Goal: Find specific page/section: Find specific page/section

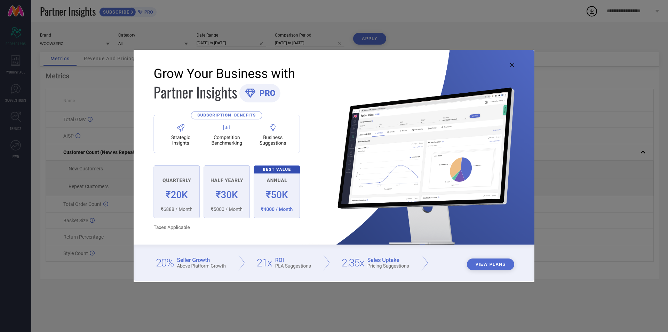
click at [510, 65] on icon at bounding box center [512, 65] width 4 height 4
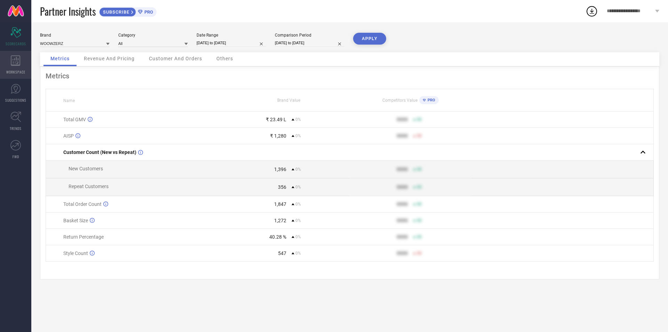
click at [19, 59] on icon at bounding box center [16, 60] width 10 height 10
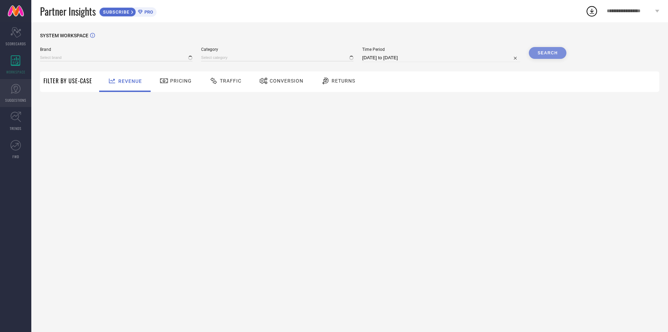
type input "WOOWZERZ"
type input "All"
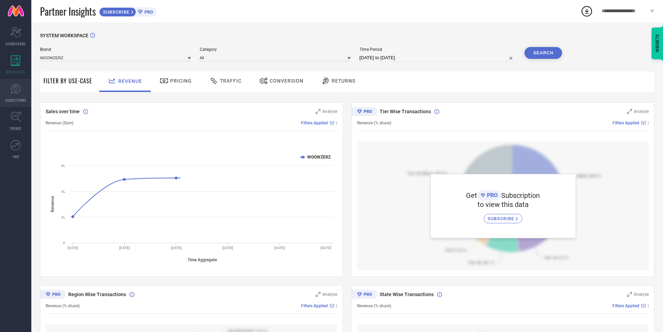
click at [16, 98] on span "SUGGESTIONS" at bounding box center [15, 99] width 21 height 5
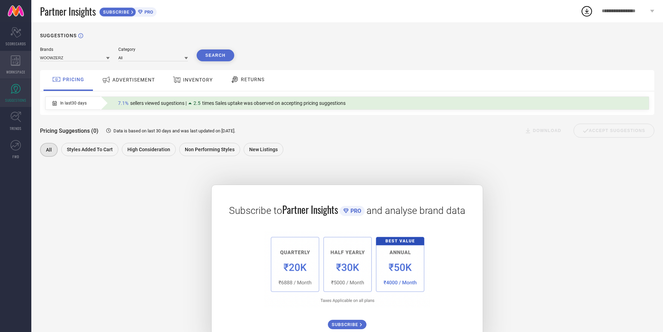
click at [8, 54] on div "WORKSPACE" at bounding box center [15, 65] width 31 height 28
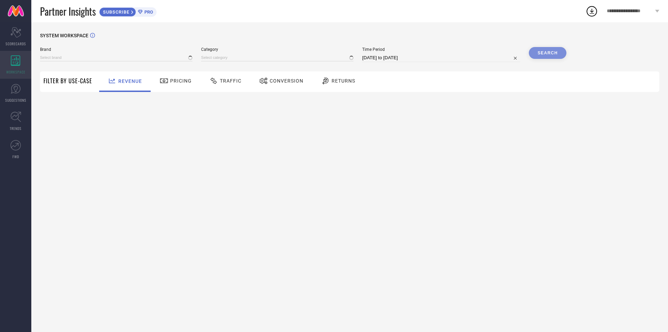
type input "WOOWZERZ"
type input "All"
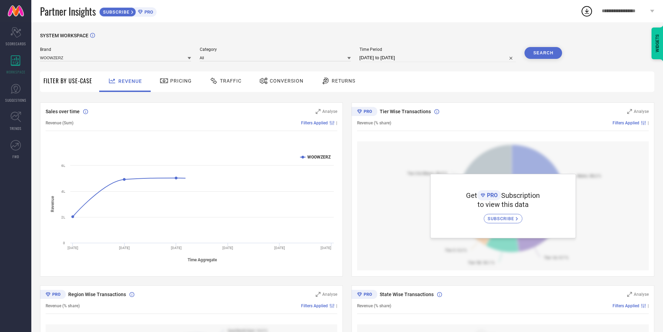
click at [217, 80] on div at bounding box center [215, 81] width 10 height 8
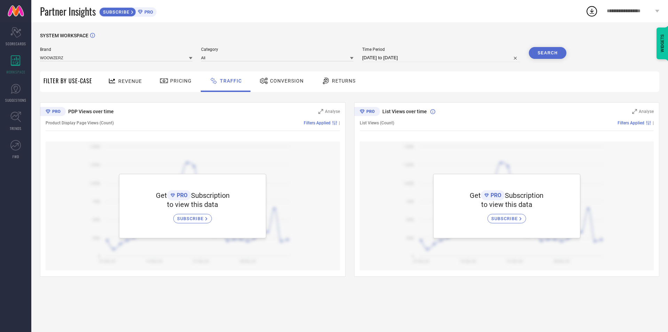
click at [291, 80] on span "Conversion" at bounding box center [287, 81] width 34 height 6
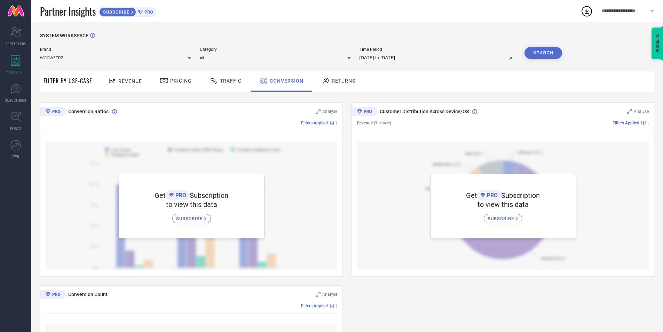
click at [144, 86] on div "Revenue" at bounding box center [125, 81] width 52 height 21
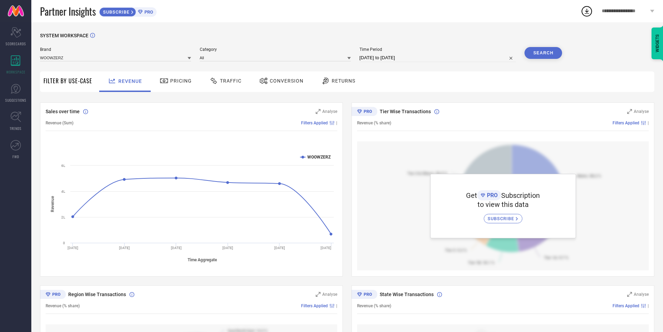
click at [170, 85] on div "Pricing" at bounding box center [176, 81] width 36 height 12
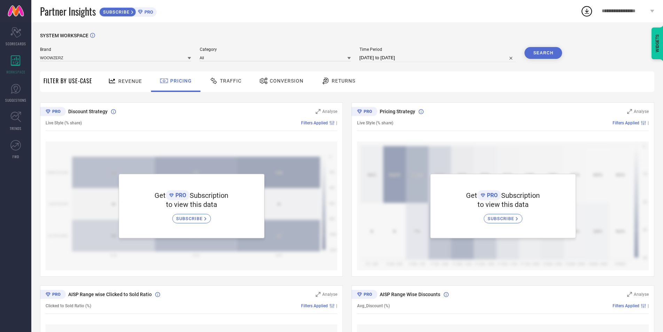
click at [358, 85] on div "Returns" at bounding box center [339, 81] width 52 height 21
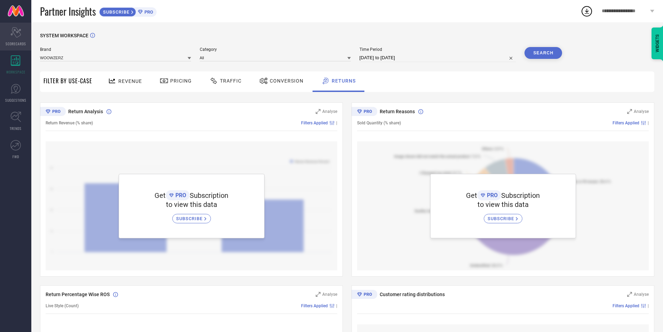
click at [16, 41] on span "SCORECARDS" at bounding box center [16, 43] width 21 height 5
